Goal: Navigation & Orientation: Find specific page/section

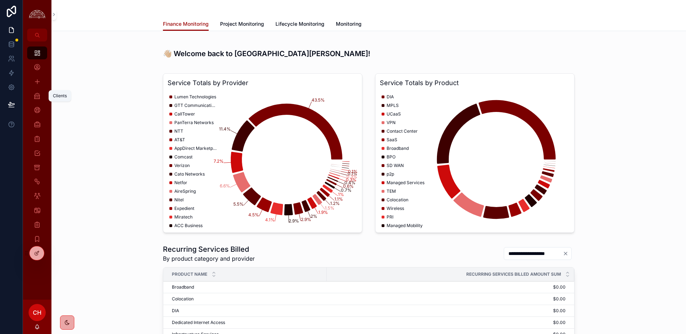
click at [41, 99] on div "Clients" at bounding box center [36, 95] width 11 height 11
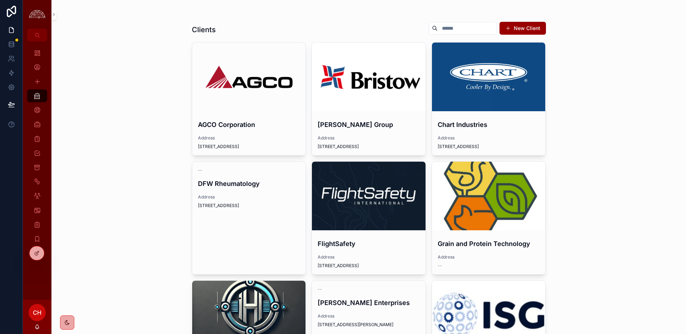
click at [487, 84] on div "scrollable content" at bounding box center [489, 77] width 114 height 69
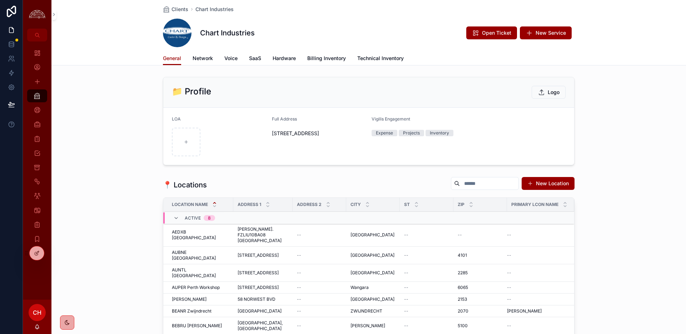
click at [206, 51] on div "Clients Chart Industries Chart Industries Open Ticket New Service" at bounding box center [368, 25] width 411 height 51
click at [206, 56] on span "Network" at bounding box center [203, 58] width 20 height 7
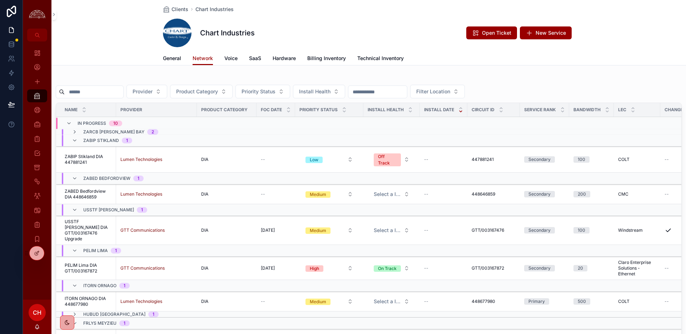
click at [95, 159] on span "ZABIP Stikland DIA 447881241" at bounding box center [88, 159] width 47 height 11
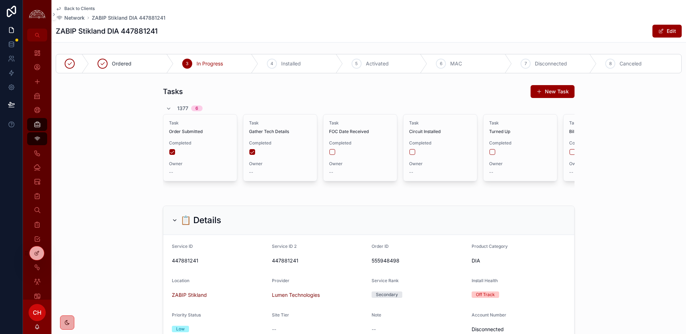
scroll to position [276, 0]
click at [39, 94] on icon "scrollable content" at bounding box center [37, 95] width 7 height 7
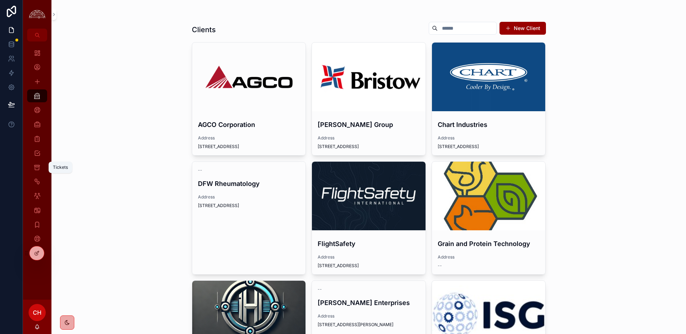
click at [40, 167] on icon "scrollable content" at bounding box center [37, 167] width 7 height 7
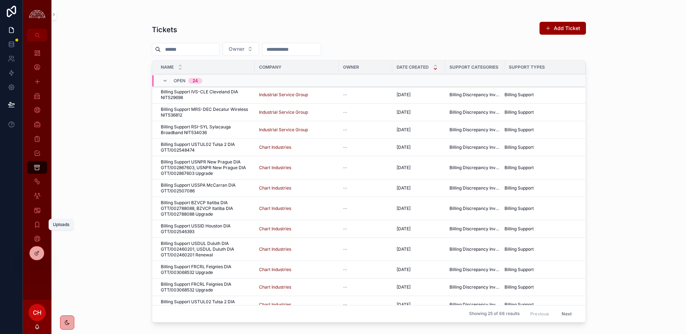
click at [37, 224] on icon "scrollable content" at bounding box center [37, 224] width 7 height 7
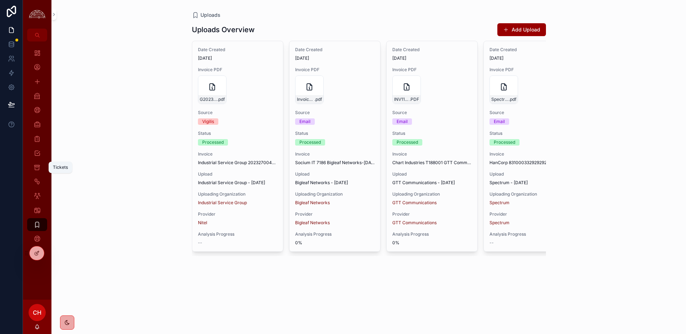
click at [36, 167] on icon "scrollable content" at bounding box center [37, 167] width 7 height 7
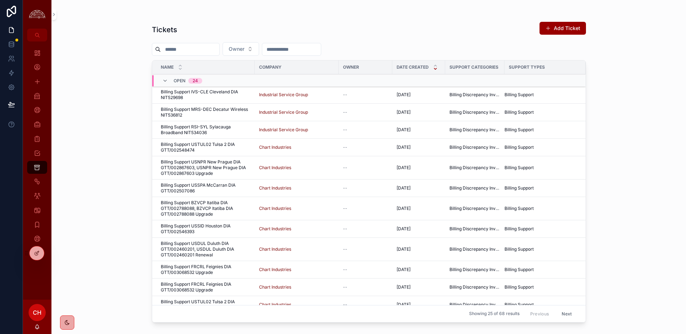
click at [209, 94] on span "Billing Support IVS-CLE Cleveland DIA NIT529698" at bounding box center [206, 94] width 90 height 11
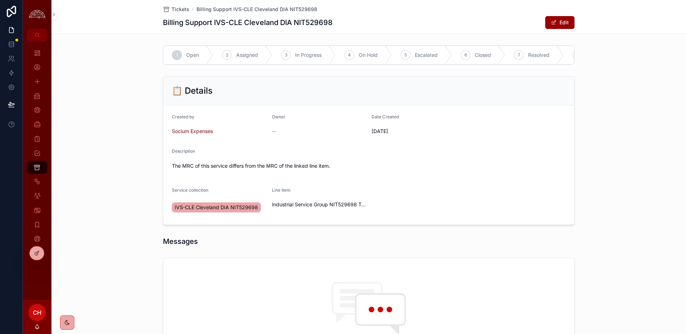
click at [187, 11] on span "Tickets" at bounding box center [180, 9] width 18 height 7
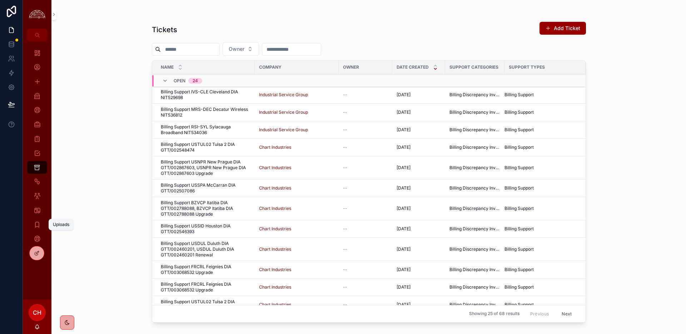
click at [38, 224] on icon "scrollable content" at bounding box center [37, 224] width 7 height 7
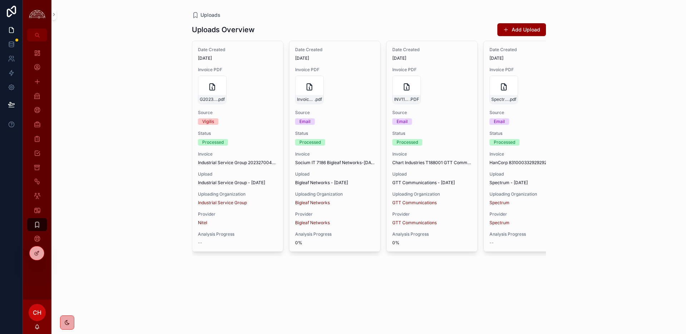
click at [238, 134] on span "Status" at bounding box center [237, 133] width 79 height 6
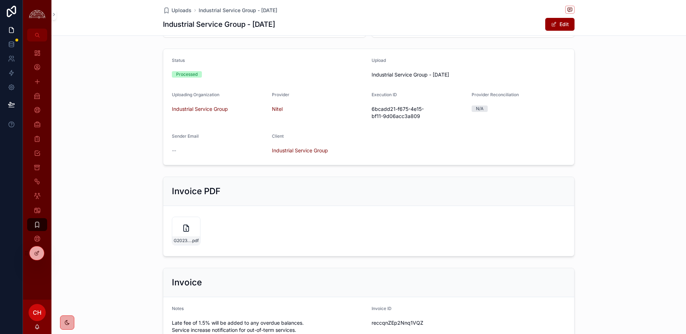
scroll to position [177, 0]
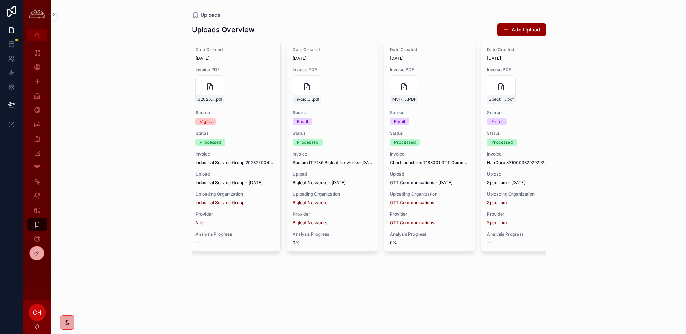
scroll to position [0, 1]
